Goal: Task Accomplishment & Management: Use online tool/utility

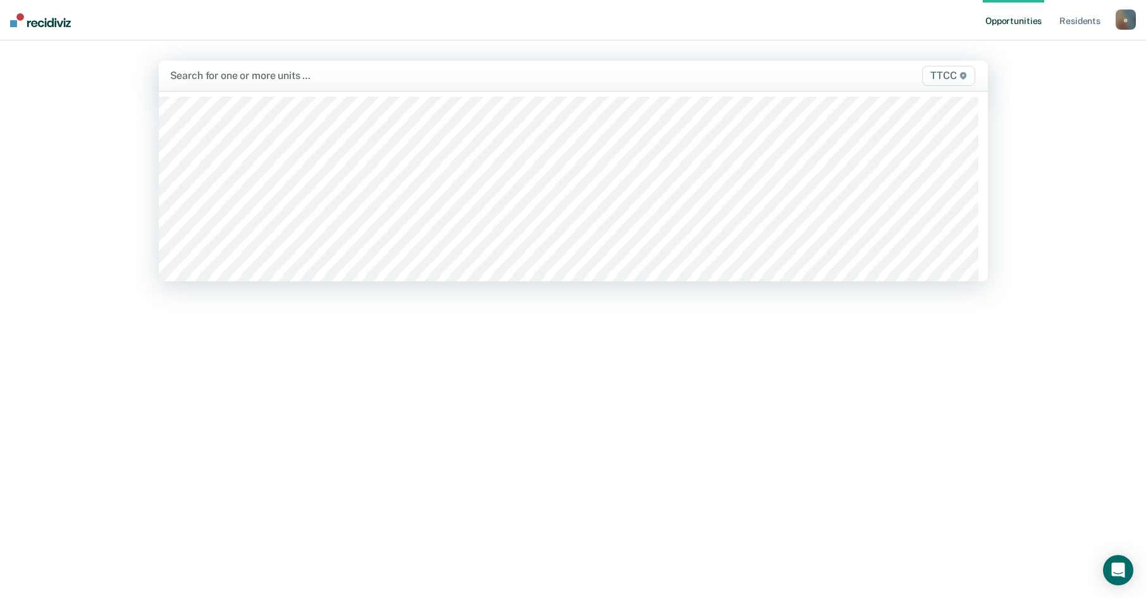
click at [416, 73] on div at bounding box center [452, 75] width 564 height 15
type input "fc"
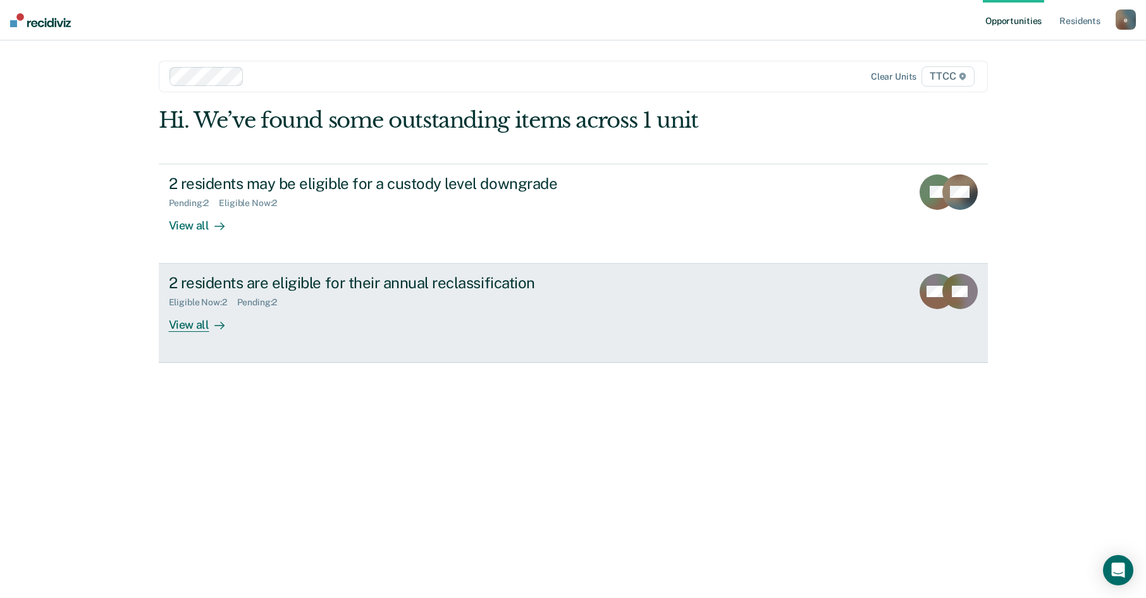
click at [194, 323] on div "View all" at bounding box center [204, 320] width 71 height 25
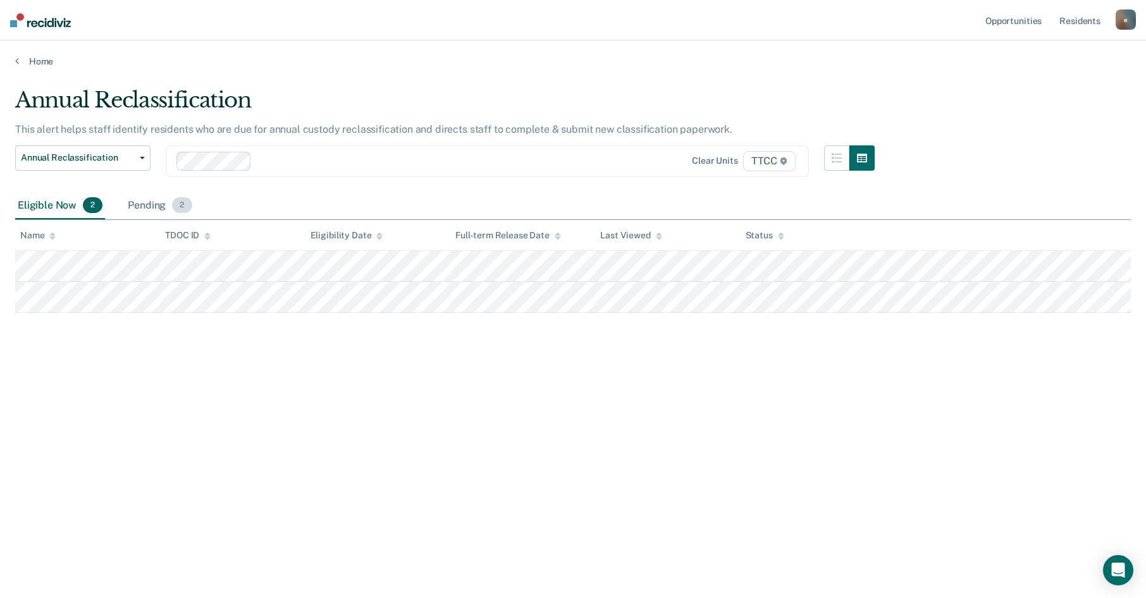
click at [134, 206] on div "Pending 2" at bounding box center [159, 206] width 69 height 28
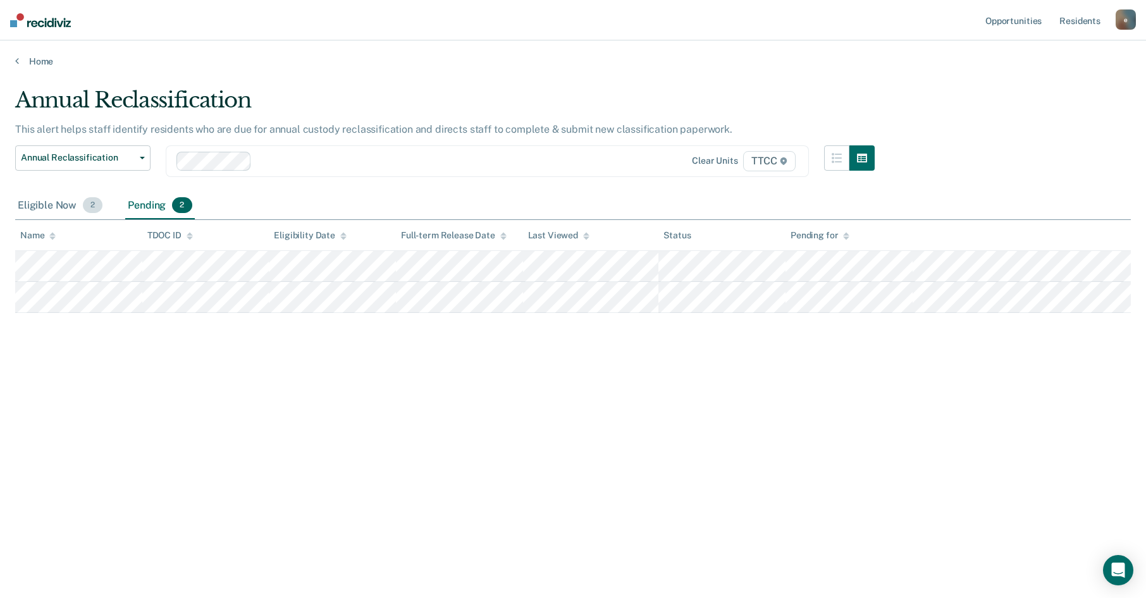
click at [77, 211] on div "Eligible Now 2" at bounding box center [60, 206] width 90 height 28
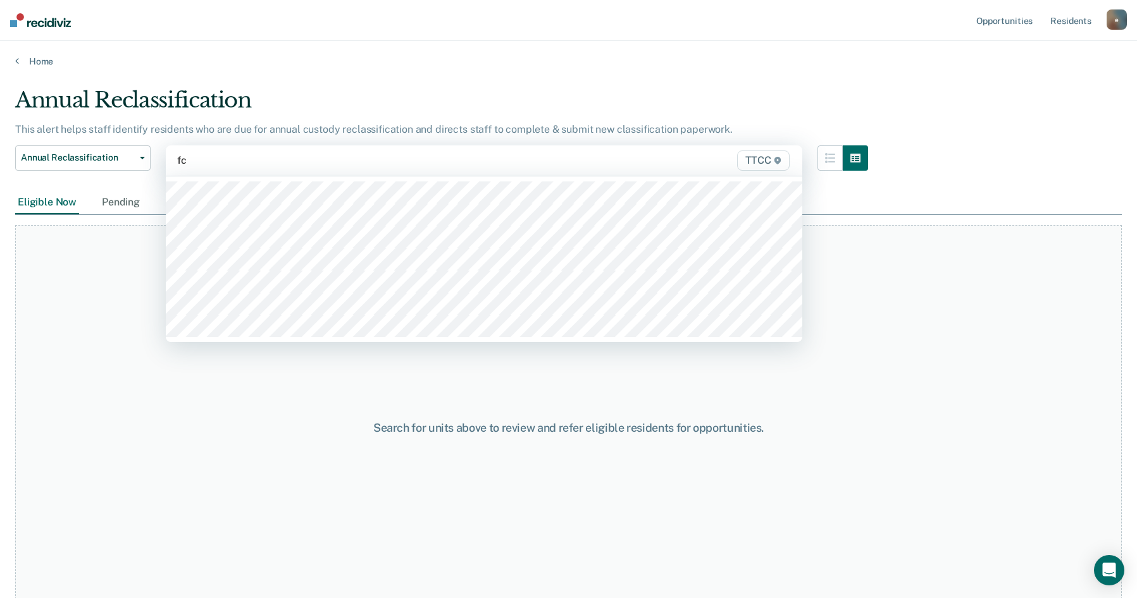
type input "fc2"
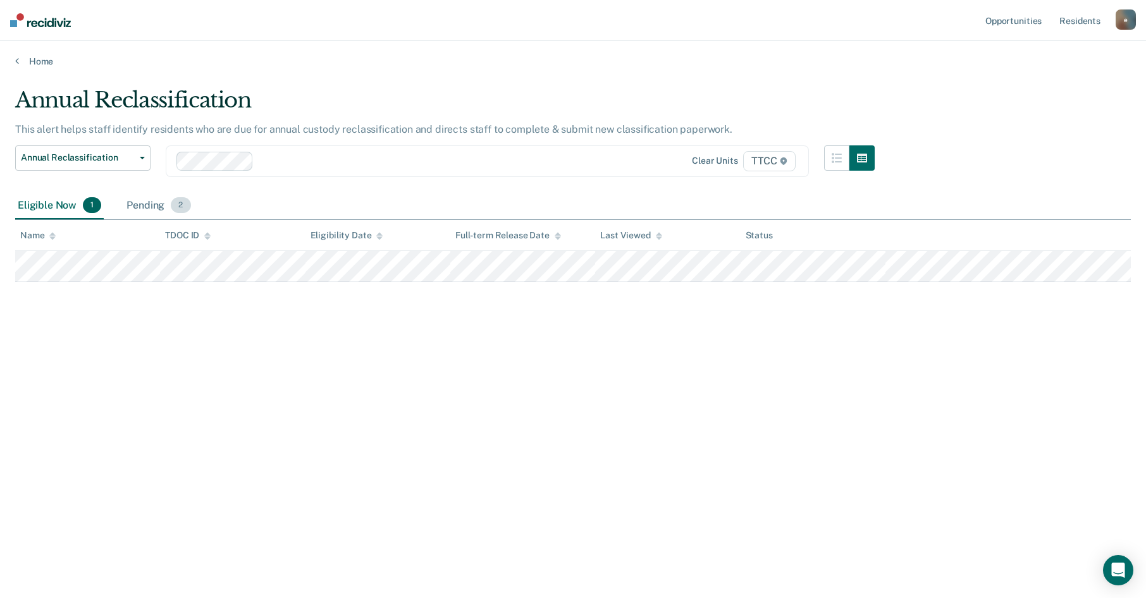
click at [158, 211] on div "Pending 2" at bounding box center [158, 206] width 69 height 28
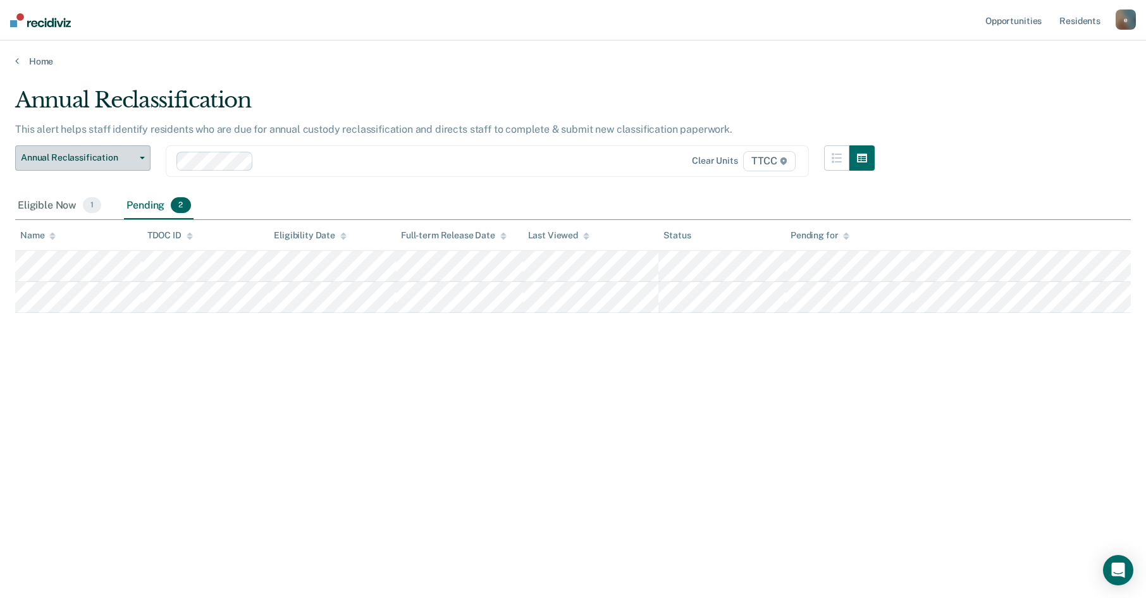
click at [96, 150] on button "Annual Reclassification" at bounding box center [82, 157] width 135 height 25
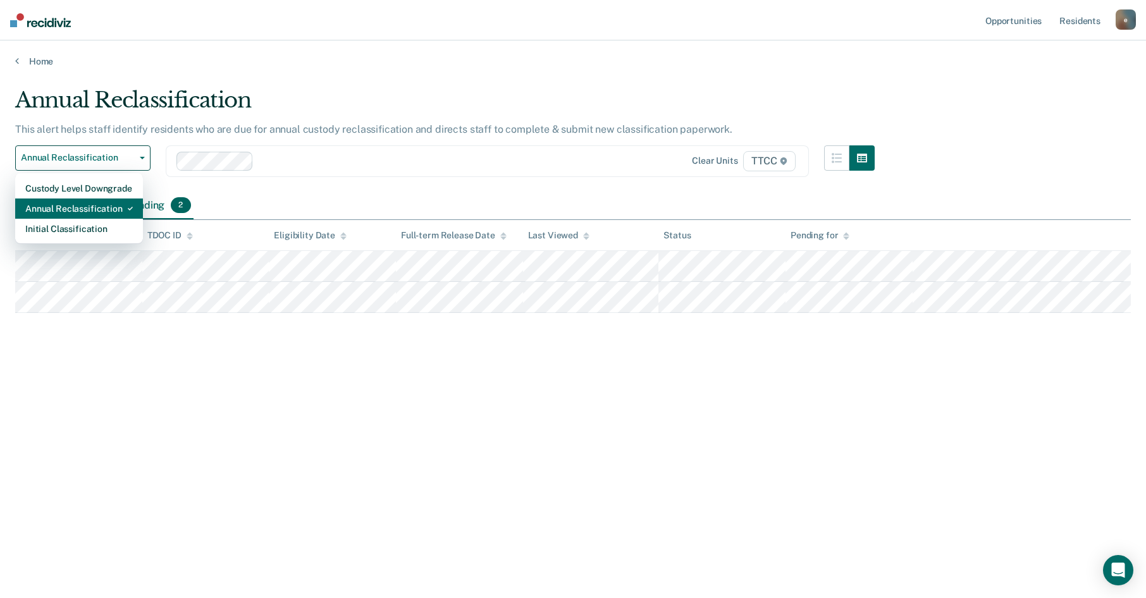
click at [82, 204] on div "Annual Reclassification" at bounding box center [79, 209] width 108 height 20
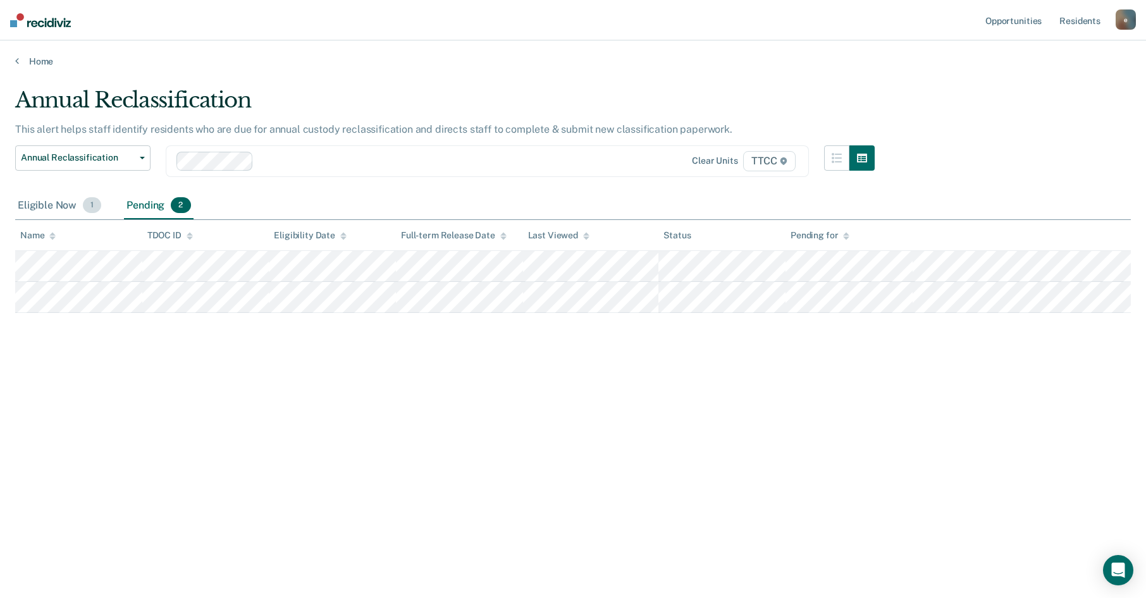
click at [63, 206] on div "Eligible Now 1" at bounding box center [59, 206] width 89 height 28
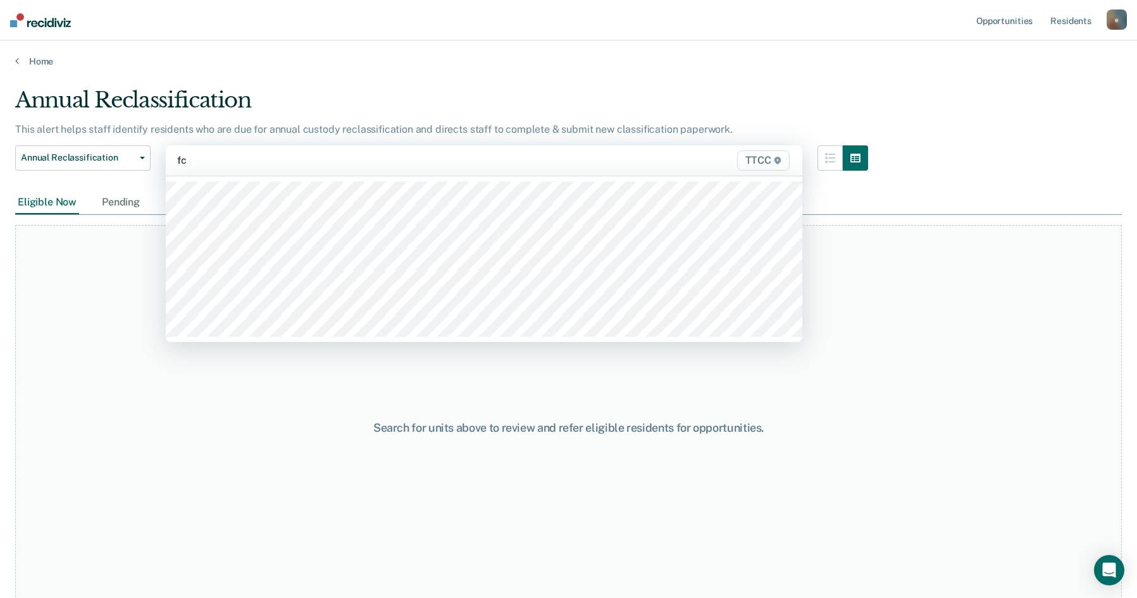
type input "fc1"
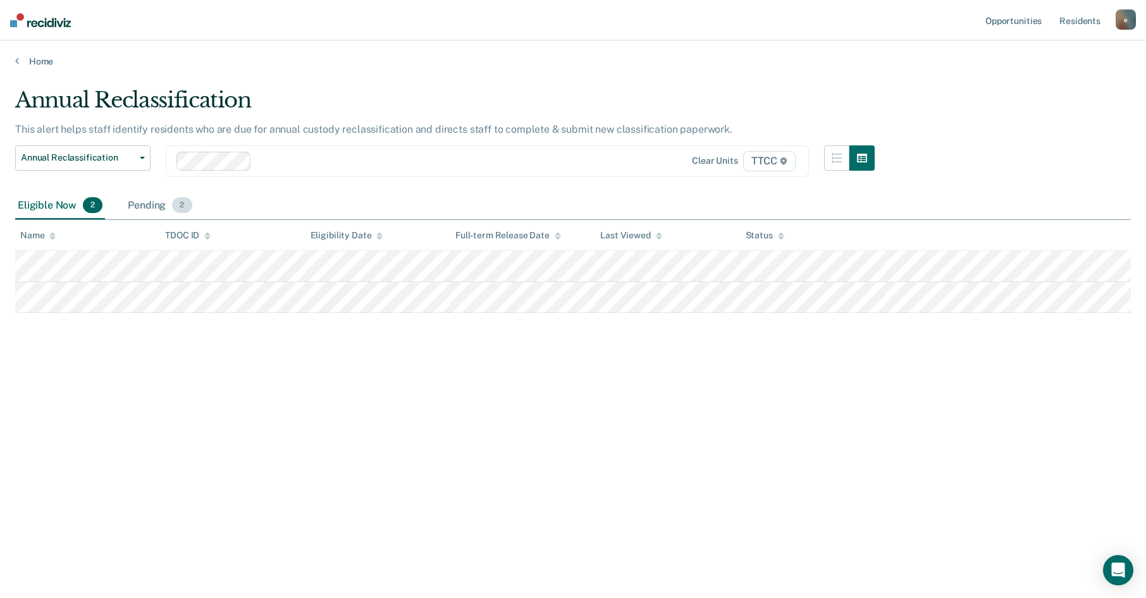
click at [142, 205] on div "Pending 2" at bounding box center [159, 206] width 69 height 28
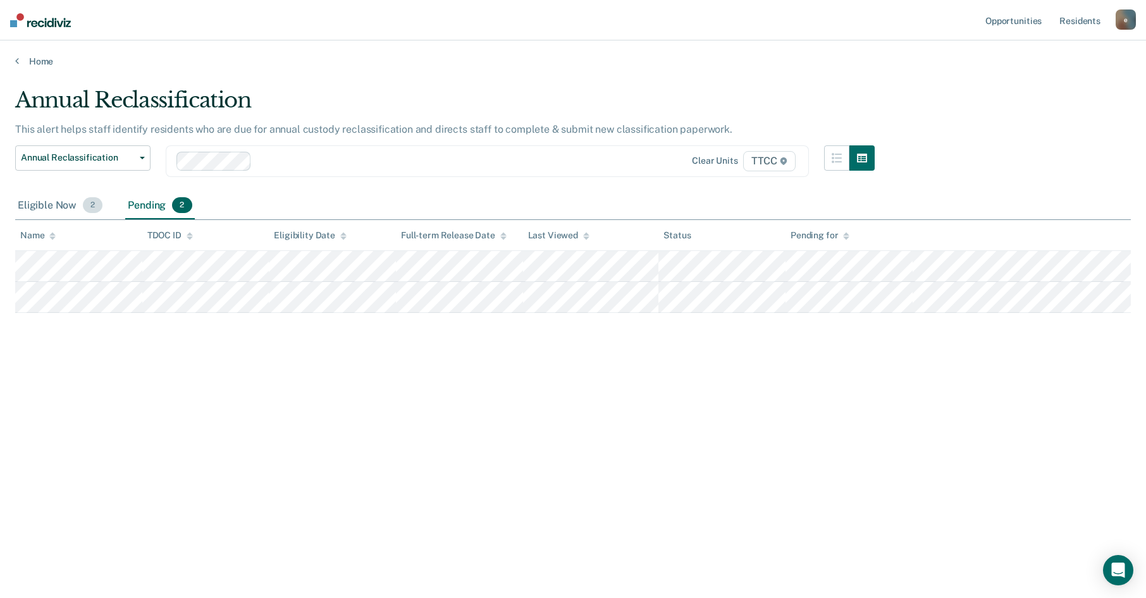
click at [68, 209] on div "Eligible Now 2" at bounding box center [60, 206] width 90 height 28
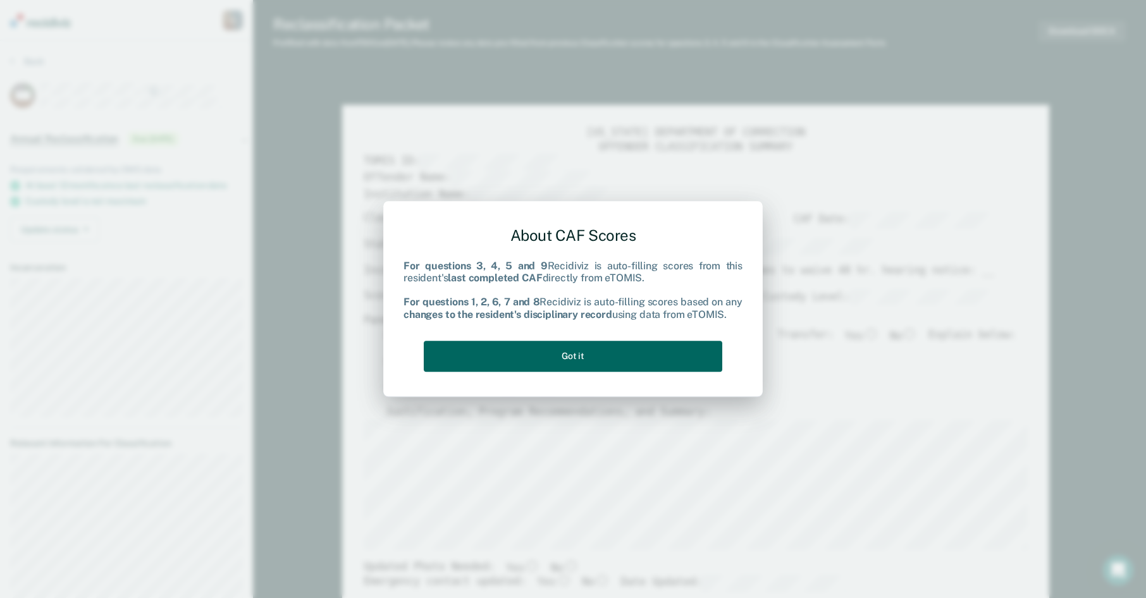
click at [560, 346] on button "Got it" at bounding box center [573, 356] width 299 height 31
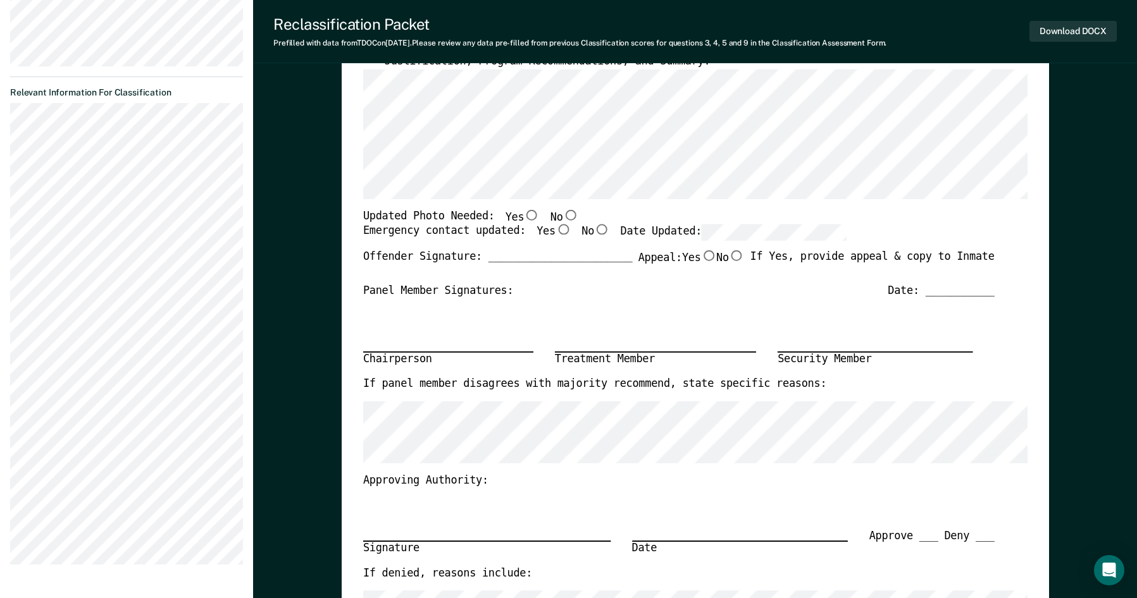
scroll to position [380, 0]
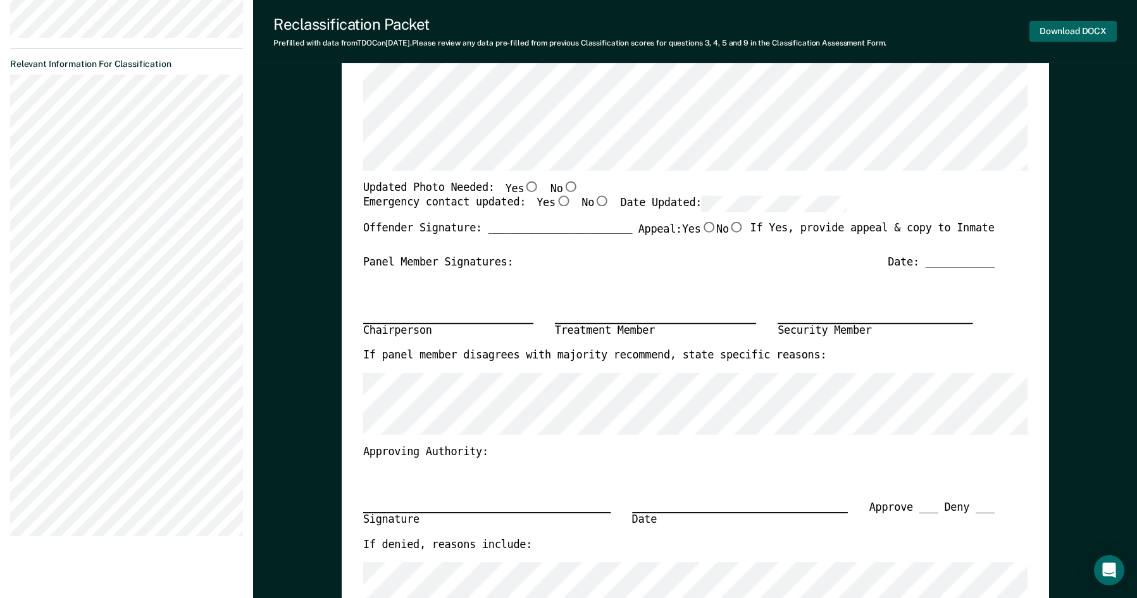
click at [1082, 25] on button "Download DOCX" at bounding box center [1072, 31] width 87 height 21
type textarea "x"
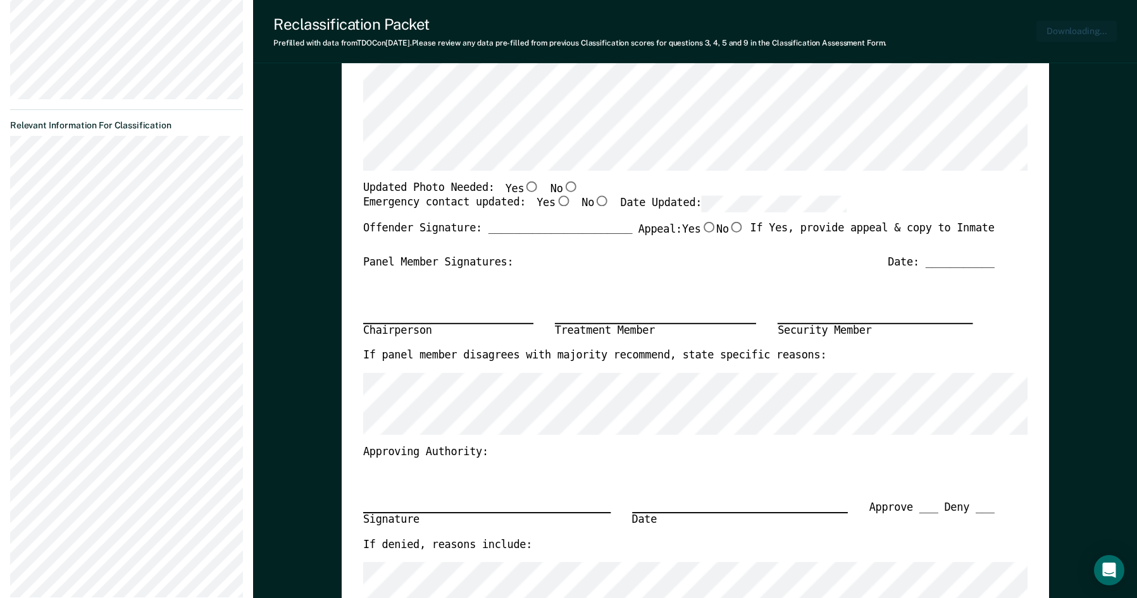
scroll to position [452, 0]
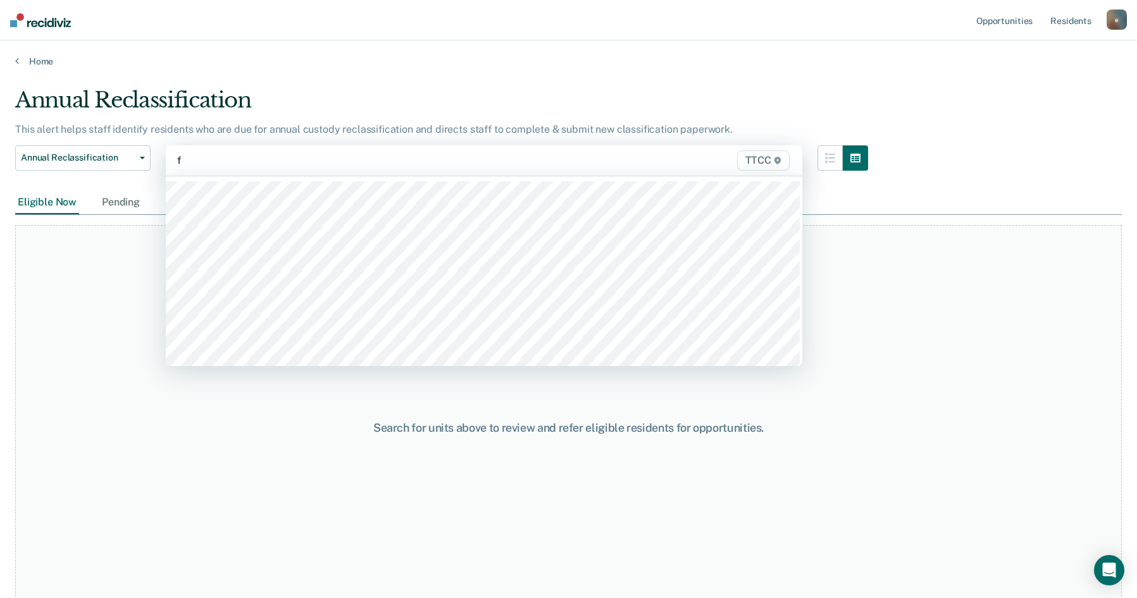
type input "fc"
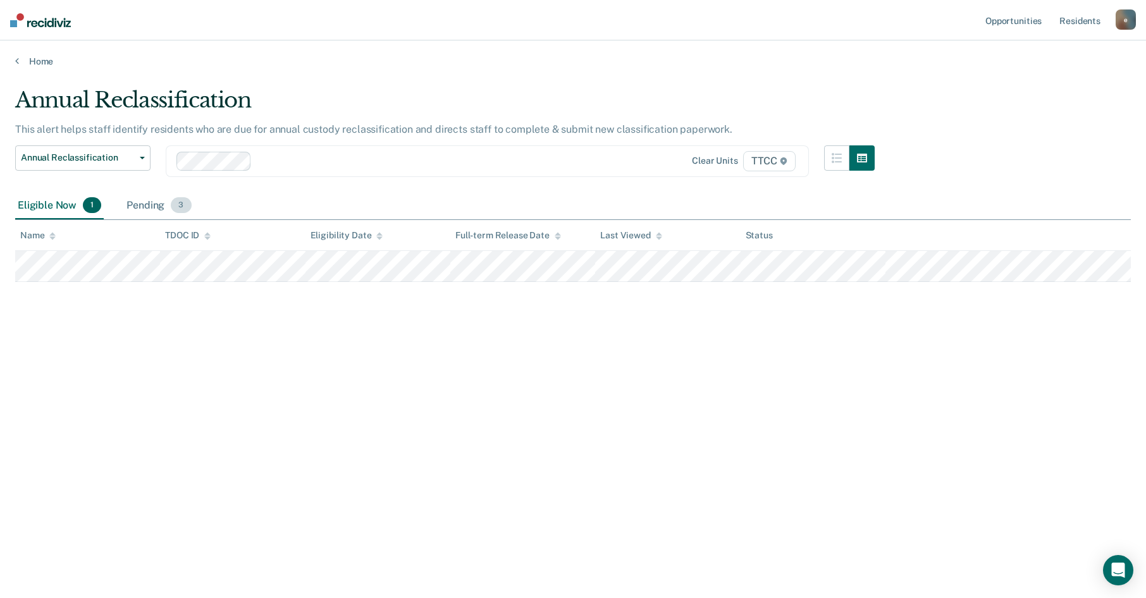
click at [154, 206] on div "Pending 3" at bounding box center [159, 206] width 70 height 28
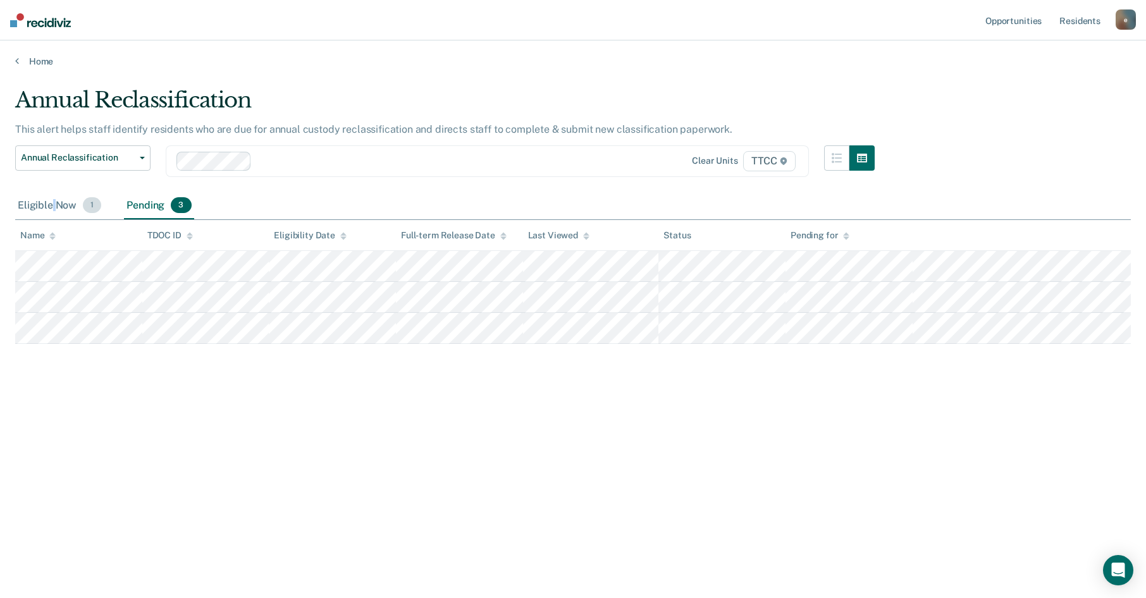
click at [54, 206] on div "Eligible Now 1" at bounding box center [59, 206] width 89 height 28
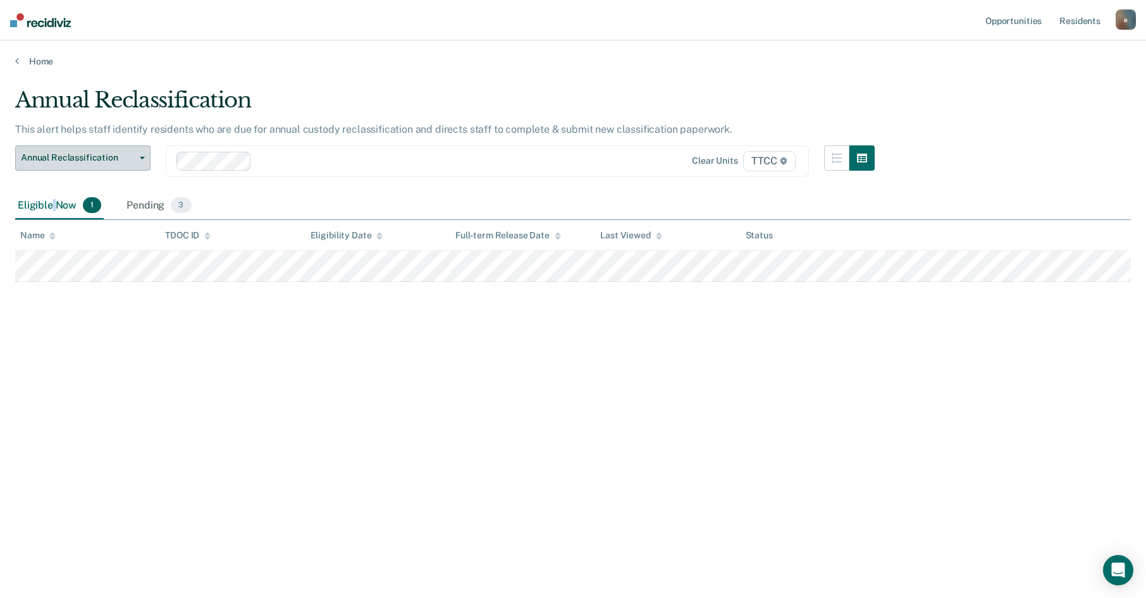
click at [92, 149] on button "Annual Reclassification" at bounding box center [82, 157] width 135 height 25
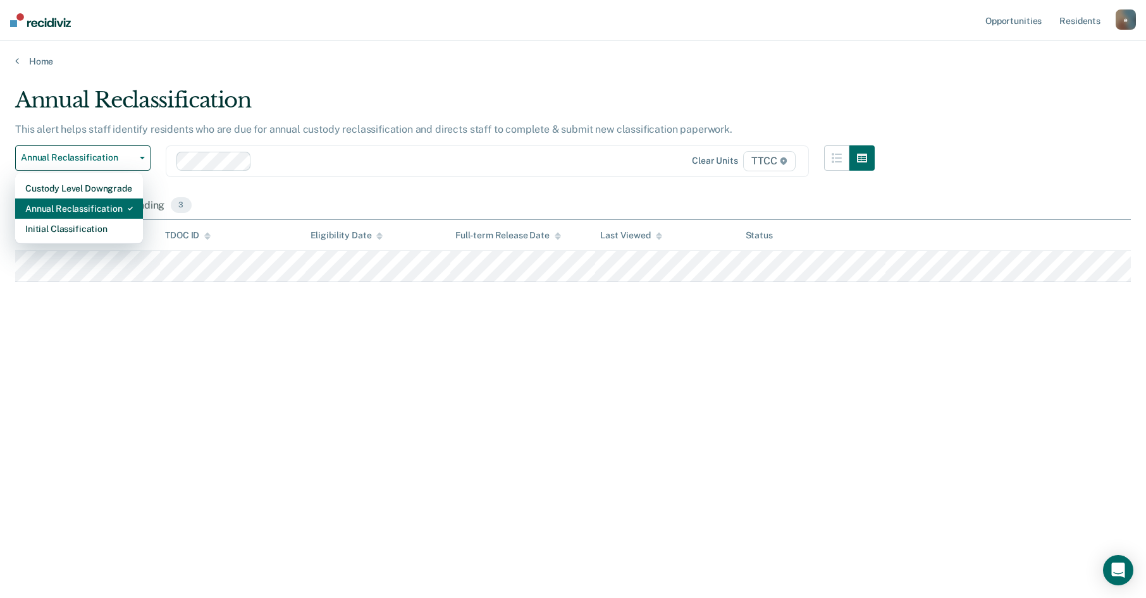
click at [84, 206] on div "Annual Reclassification" at bounding box center [79, 209] width 108 height 20
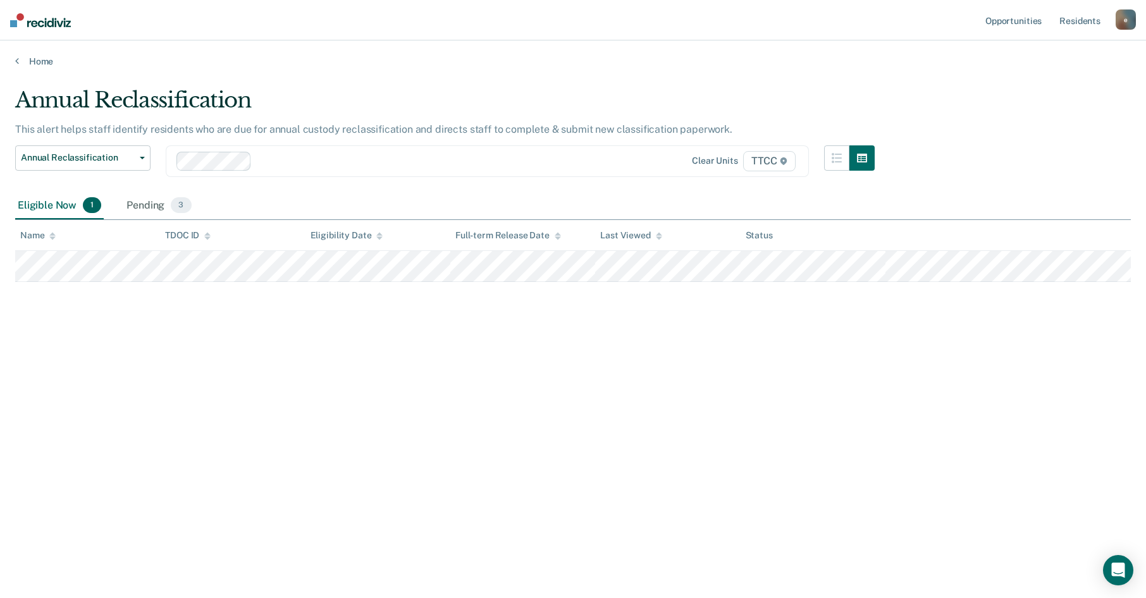
click at [135, 178] on div "Annual Reclassification Custody Level Downgrade Annual Reclassification Initial…" at bounding box center [82, 168] width 135 height 47
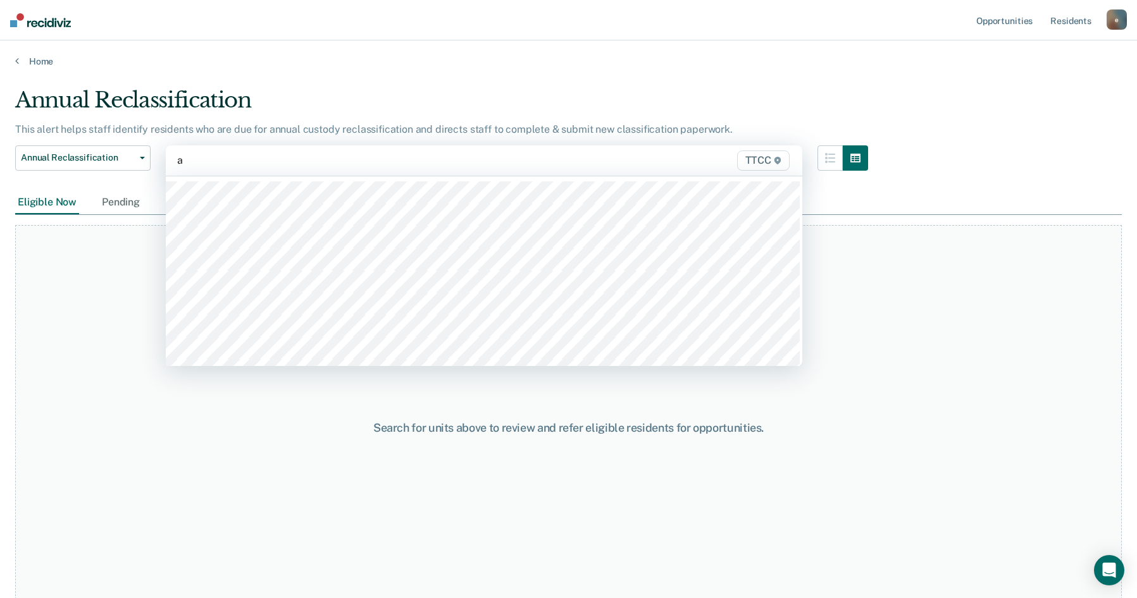
type input "aa"
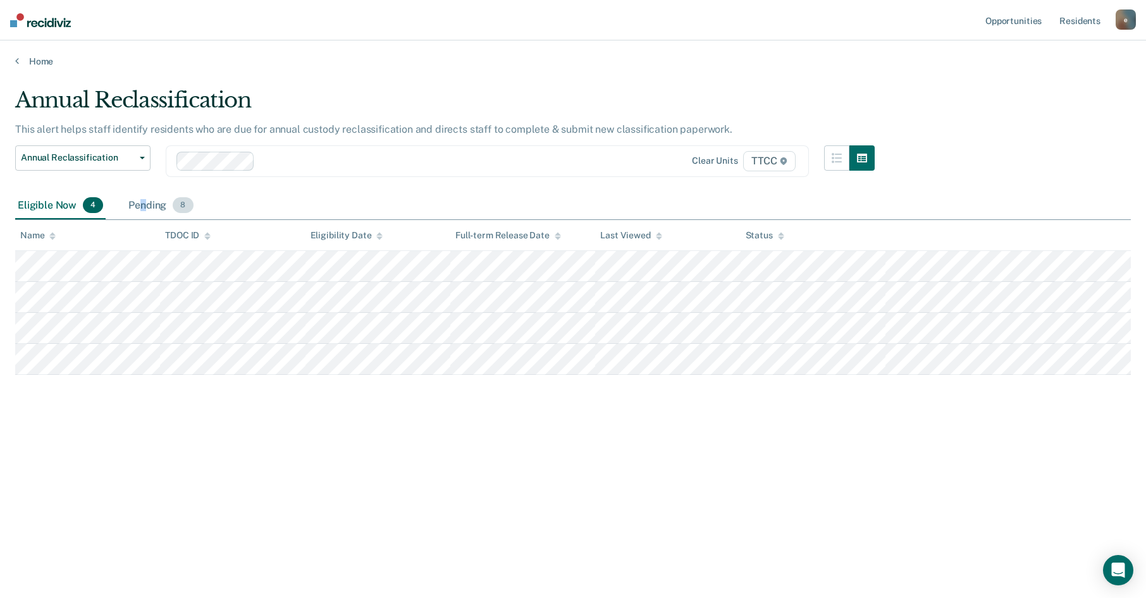
click at [143, 206] on div "Pending 8" at bounding box center [161, 206] width 70 height 28
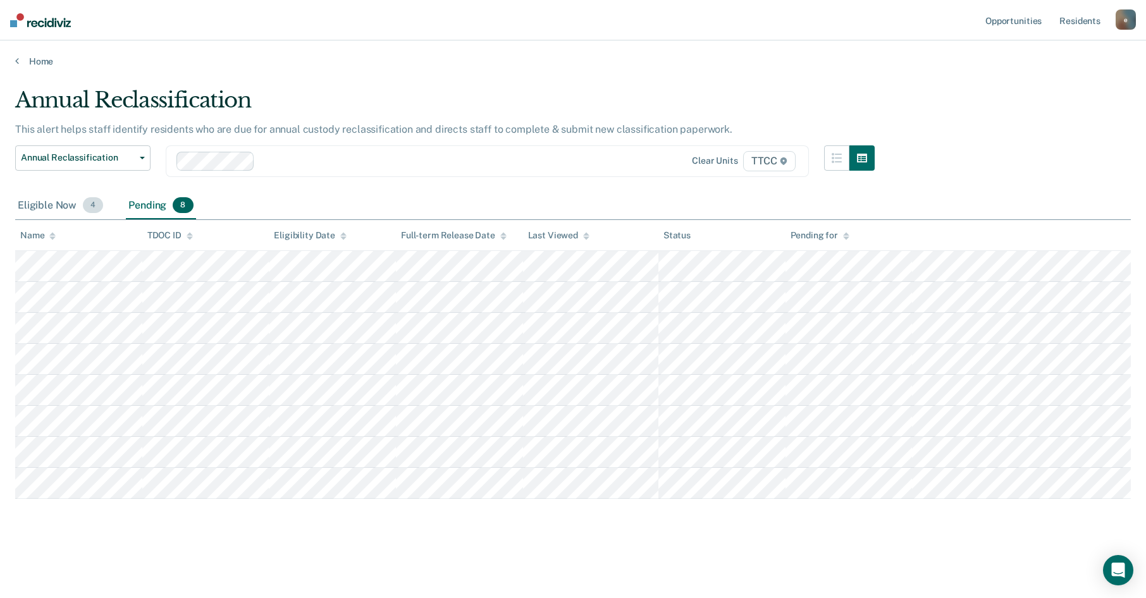
click at [84, 209] on span "4" at bounding box center [93, 205] width 20 height 16
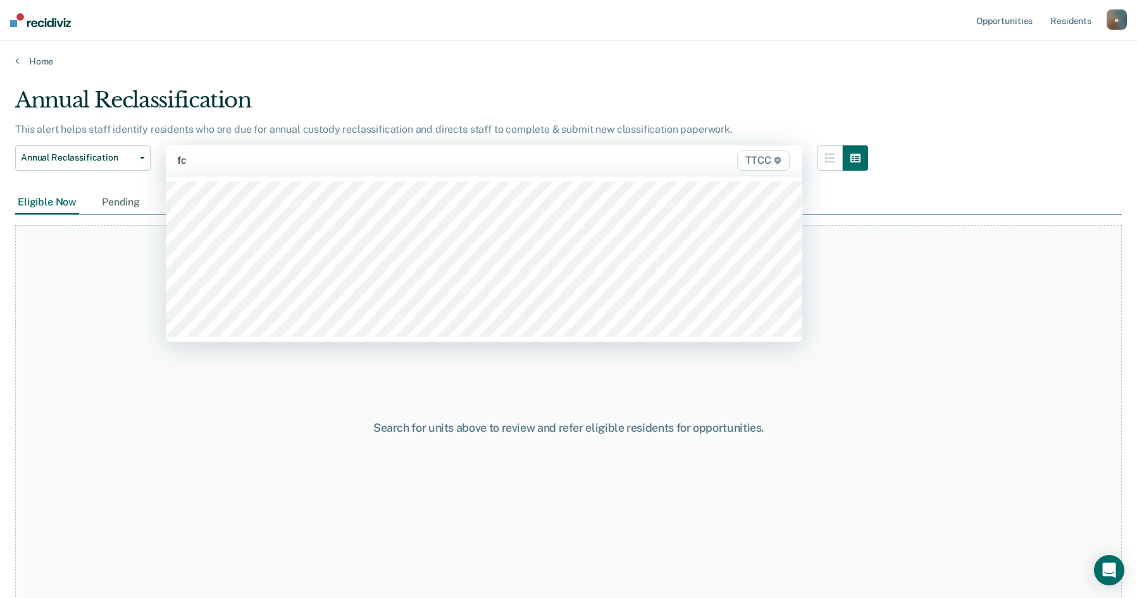
type input "fc1"
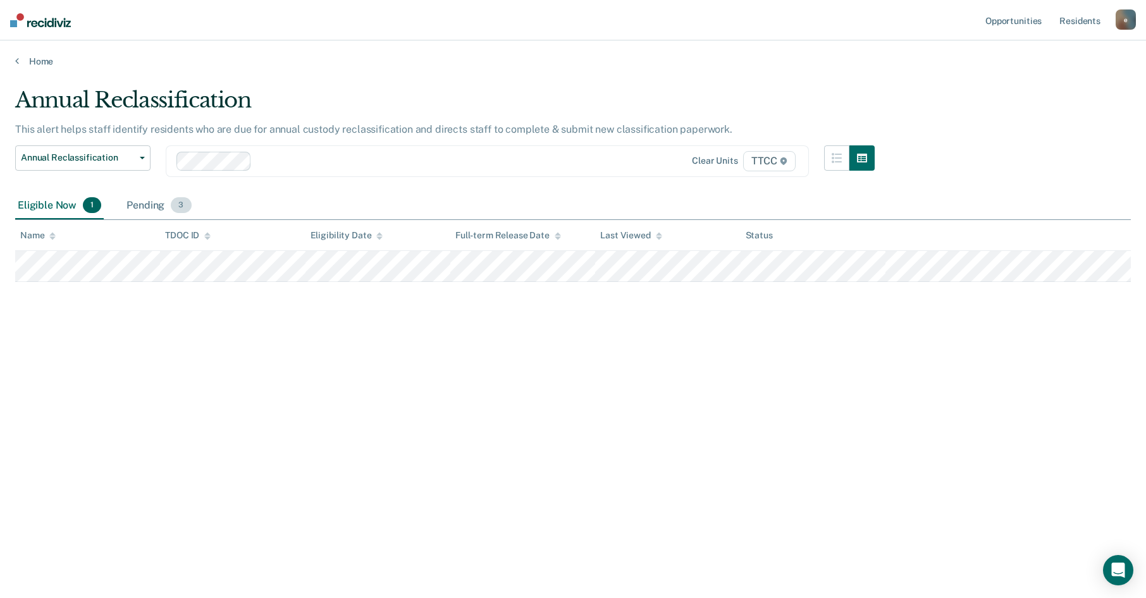
click at [130, 206] on div "Pending 3" at bounding box center [159, 206] width 70 height 28
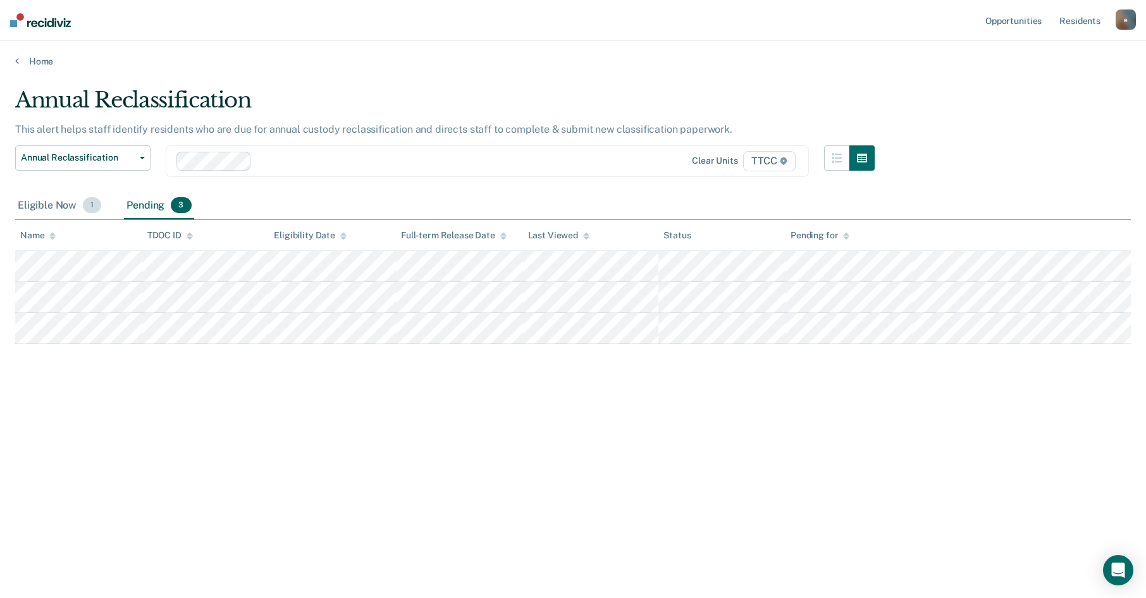
click at [78, 207] on div "Eligible Now 1" at bounding box center [59, 206] width 89 height 28
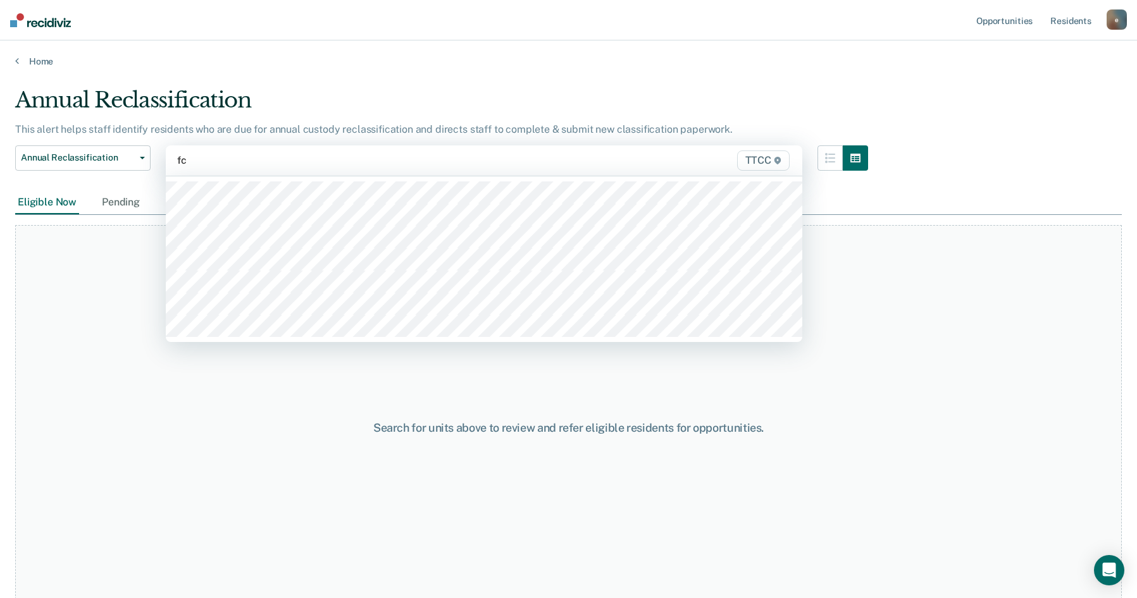
type input "fc2"
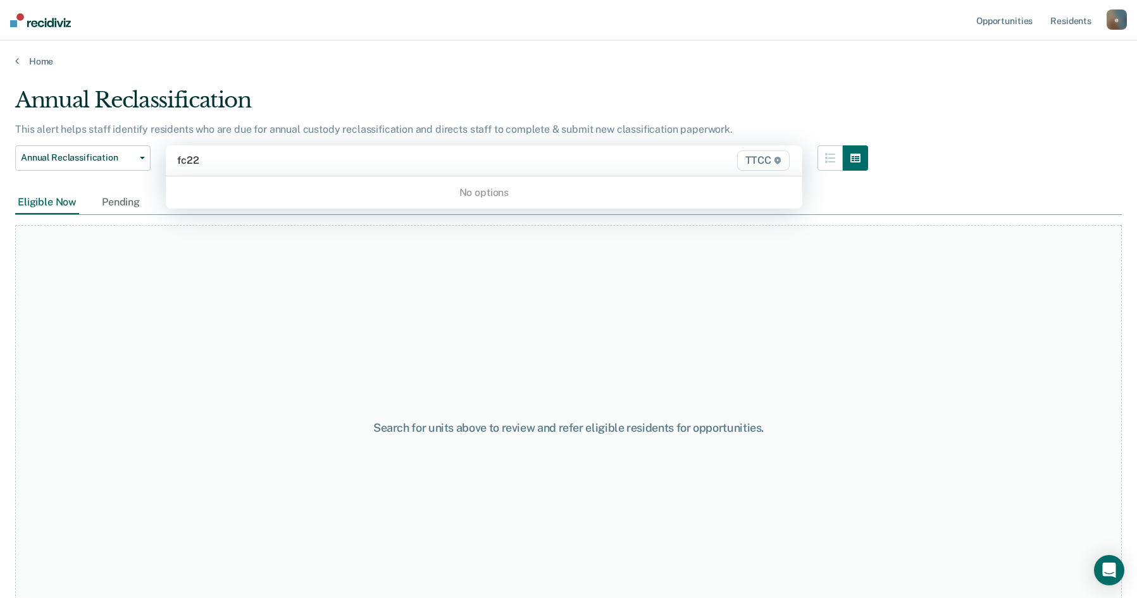
type input "fc2"
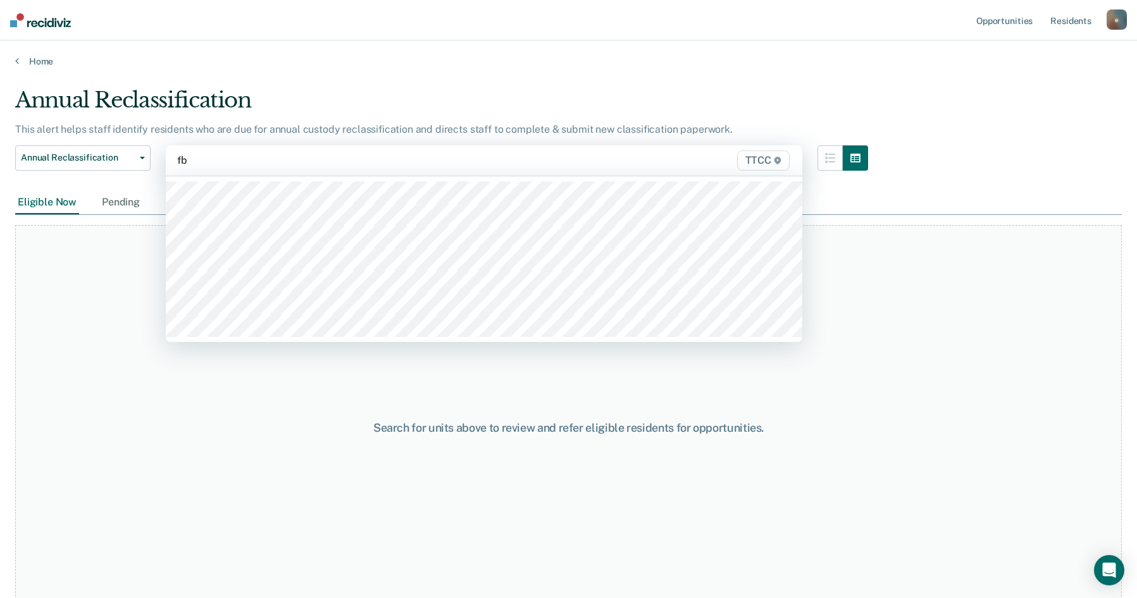
type input "fb2"
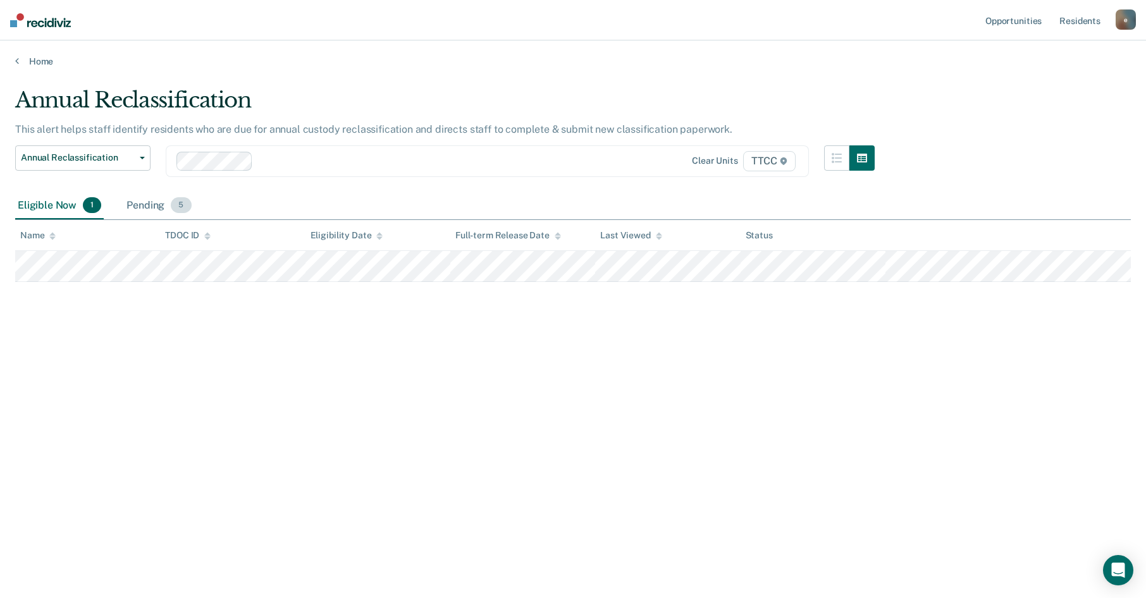
click at [163, 203] on div "Pending 5" at bounding box center [159, 206] width 70 height 28
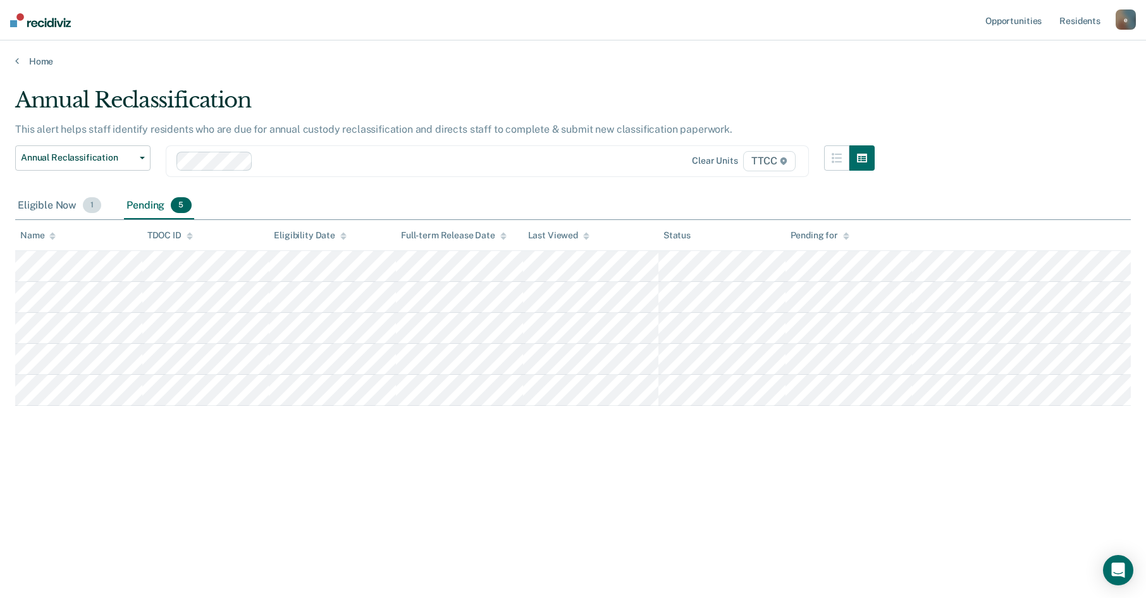
drag, startPoint x: 87, startPoint y: 214, endPoint x: 98, endPoint y: 210, distance: 11.6
click at [87, 214] on div "Eligible Now 1" at bounding box center [59, 206] width 89 height 28
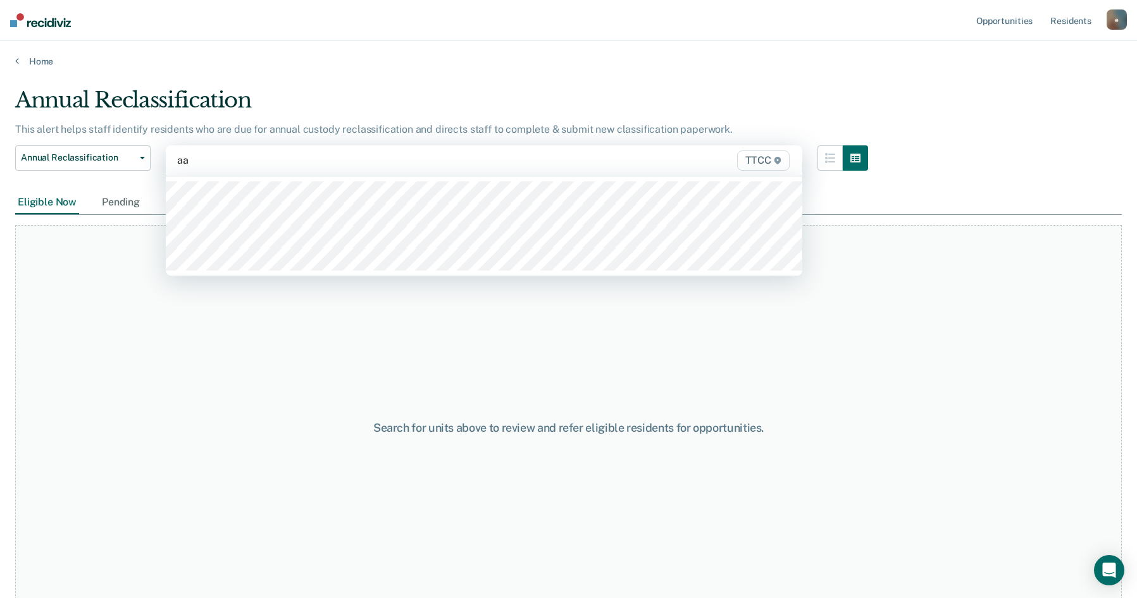
type input "aa2"
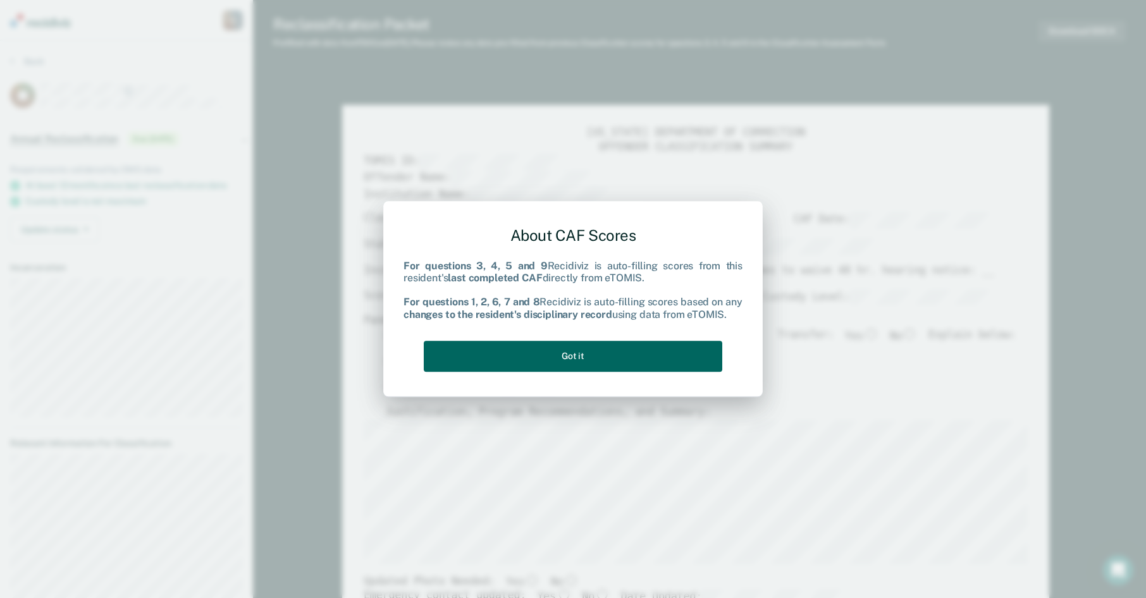
click at [597, 357] on button "Got it" at bounding box center [573, 356] width 299 height 31
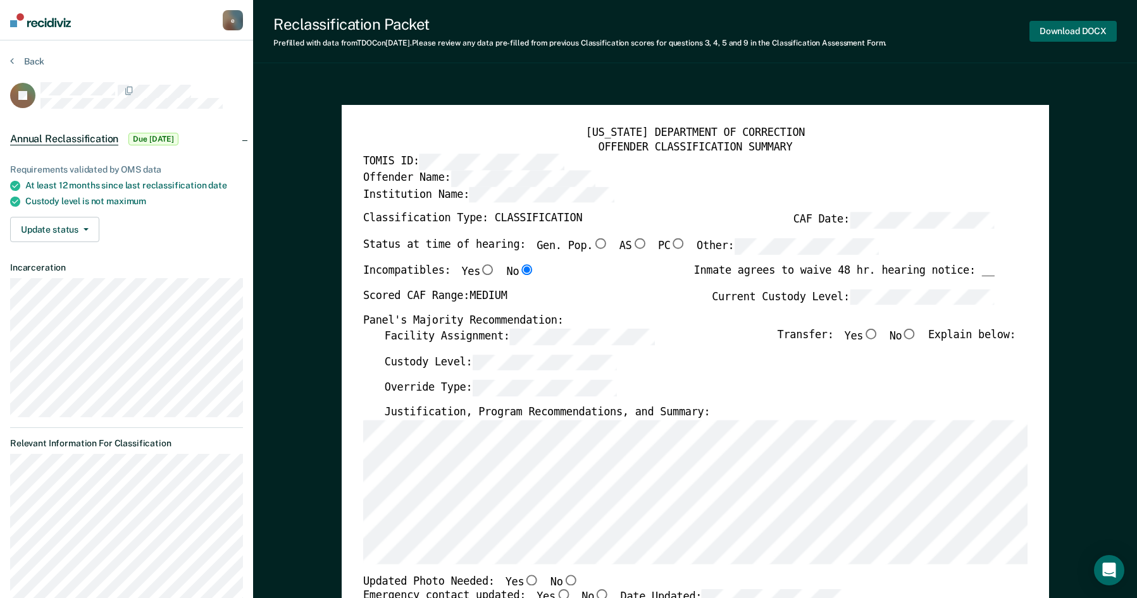
click at [1087, 32] on button "Download DOCX" at bounding box center [1072, 31] width 87 height 21
type textarea "x"
